Goal: Find specific page/section: Find specific page/section

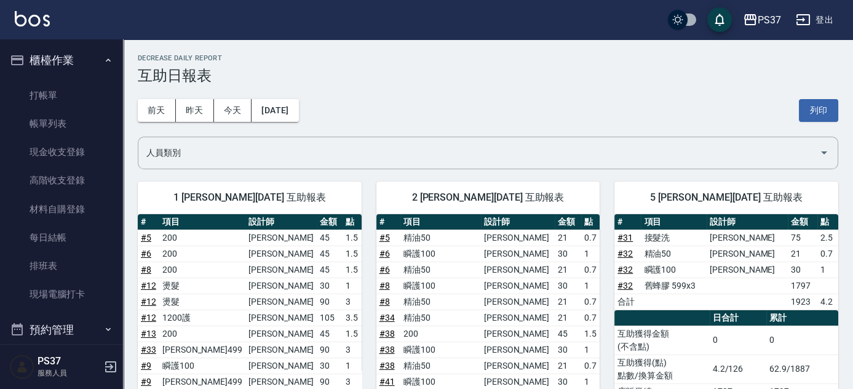
scroll to position [279, 0]
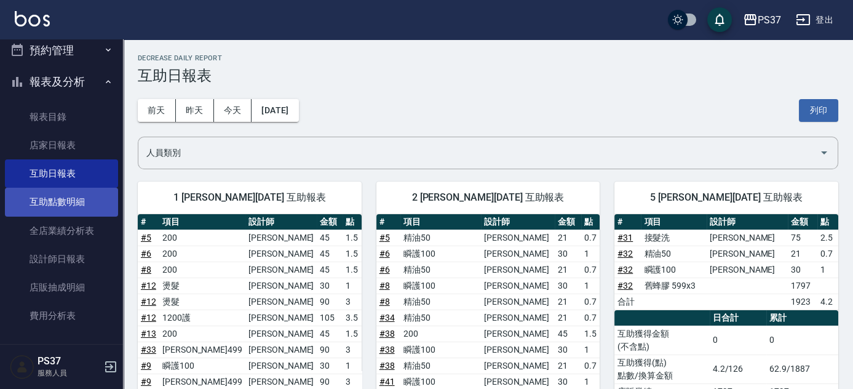
click at [29, 190] on link "互助點數明細" at bounding box center [61, 202] width 113 height 28
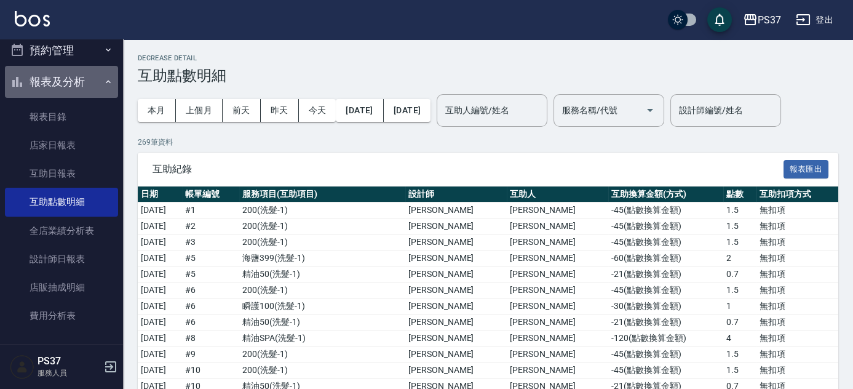
click at [70, 80] on button "報表及分析" at bounding box center [61, 82] width 113 height 32
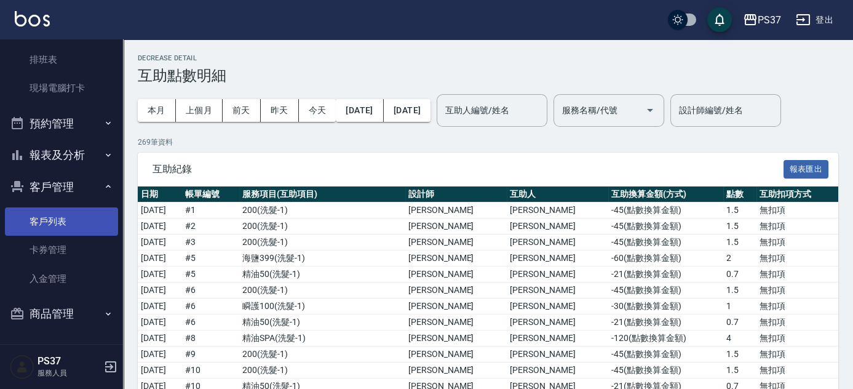
scroll to position [206, 0]
click at [46, 222] on link "客戶列表" at bounding box center [61, 221] width 113 height 28
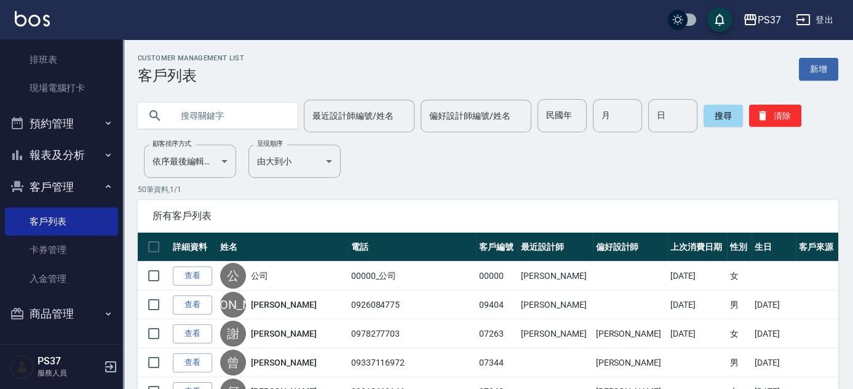
click at [560, 109] on input "民國年" at bounding box center [562, 115] width 49 height 33
type input "81"
type input "10"
type input "29"
